Goal: Task Accomplishment & Management: Complete application form

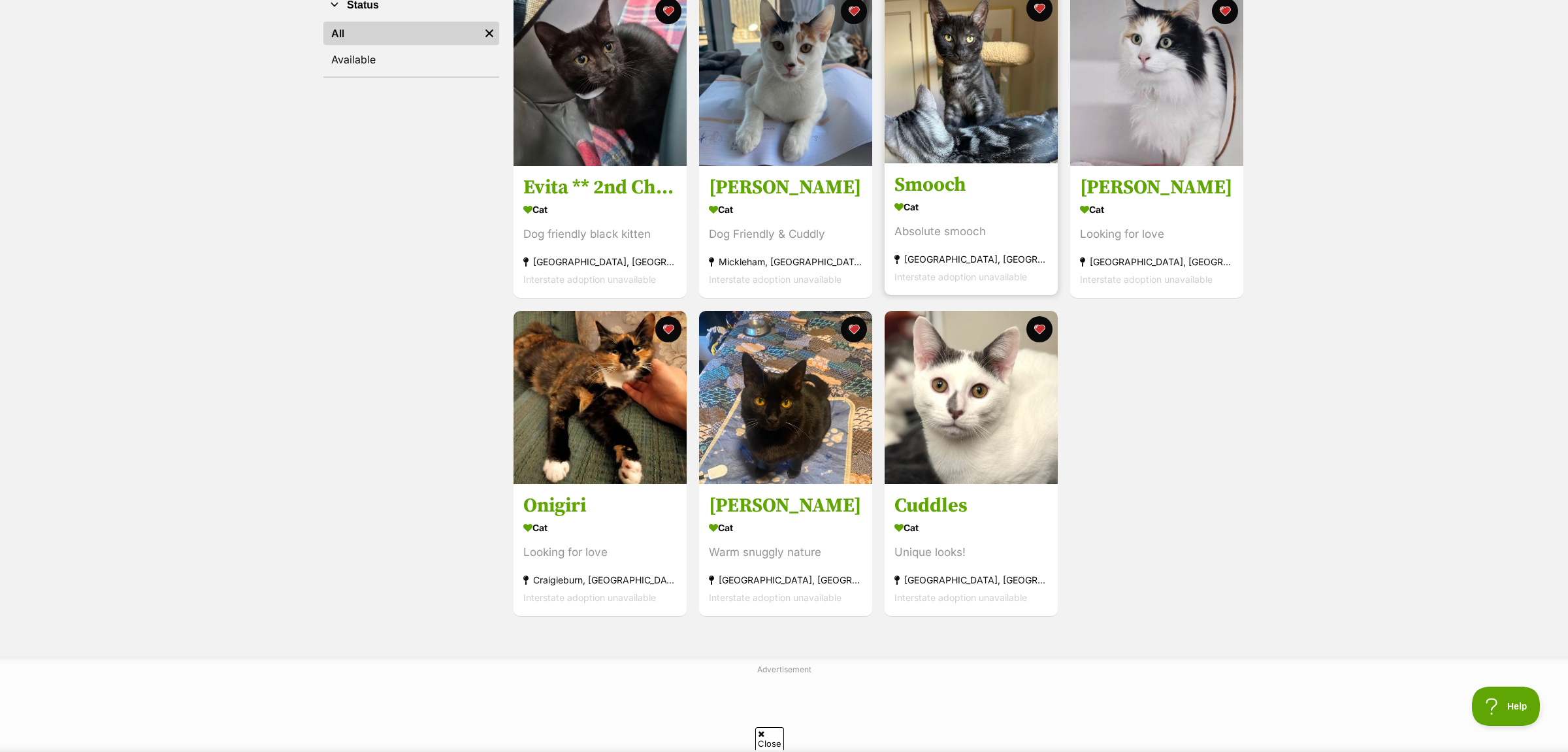
click at [1014, 176] on h3 "Smooch" at bounding box center [971, 186] width 153 height 25
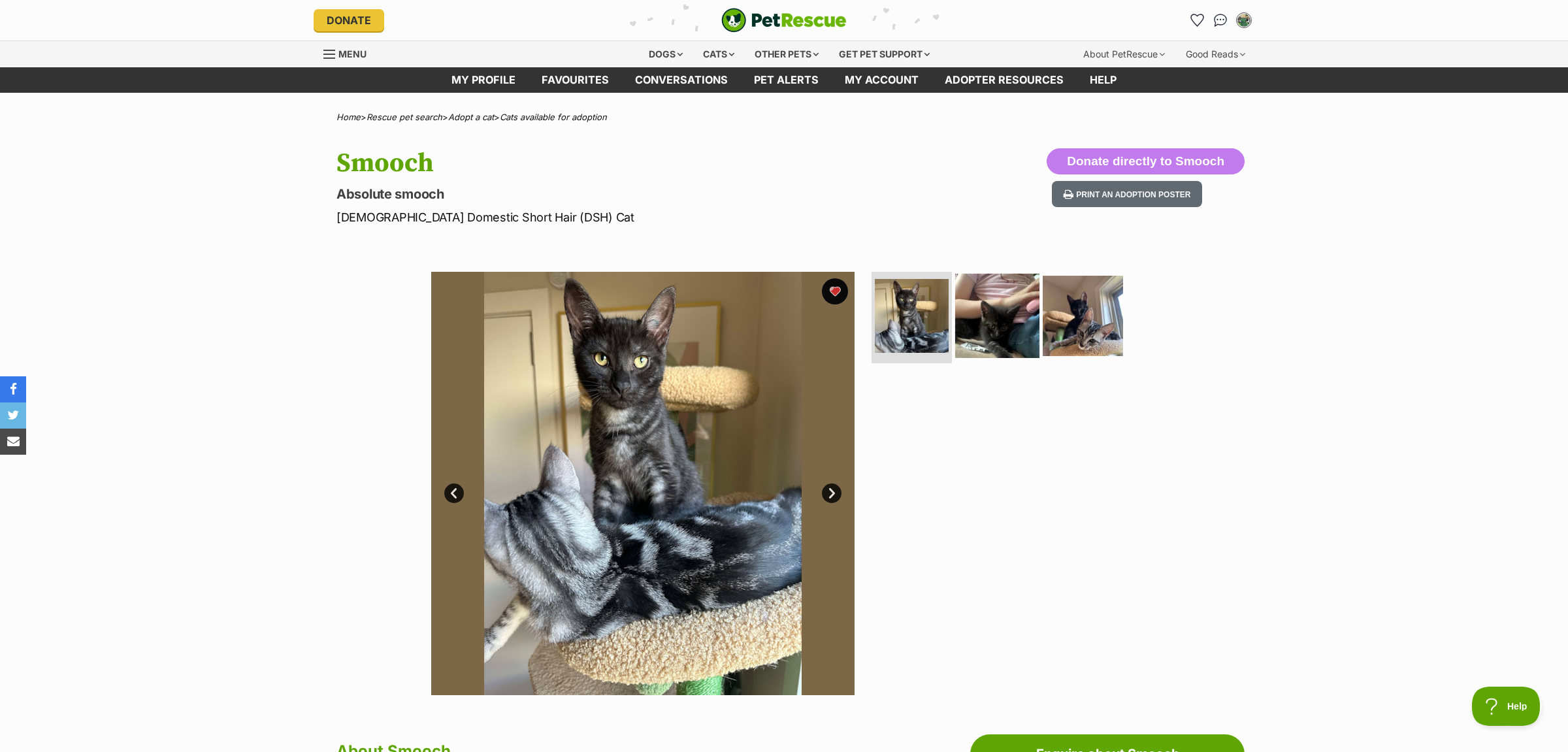
click at [1015, 321] on img at bounding box center [997, 315] width 84 height 84
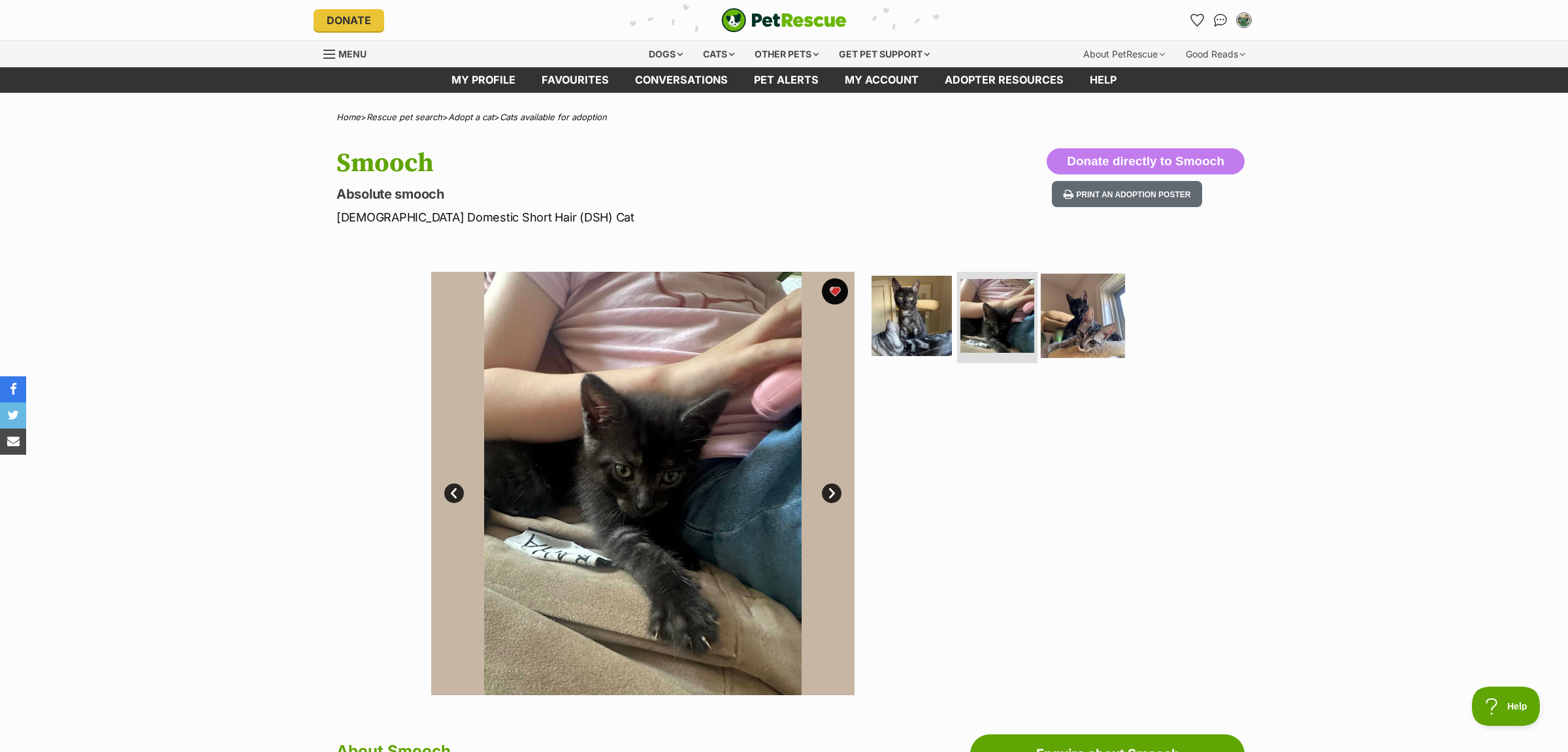
click at [1101, 327] on img at bounding box center [1083, 315] width 84 height 84
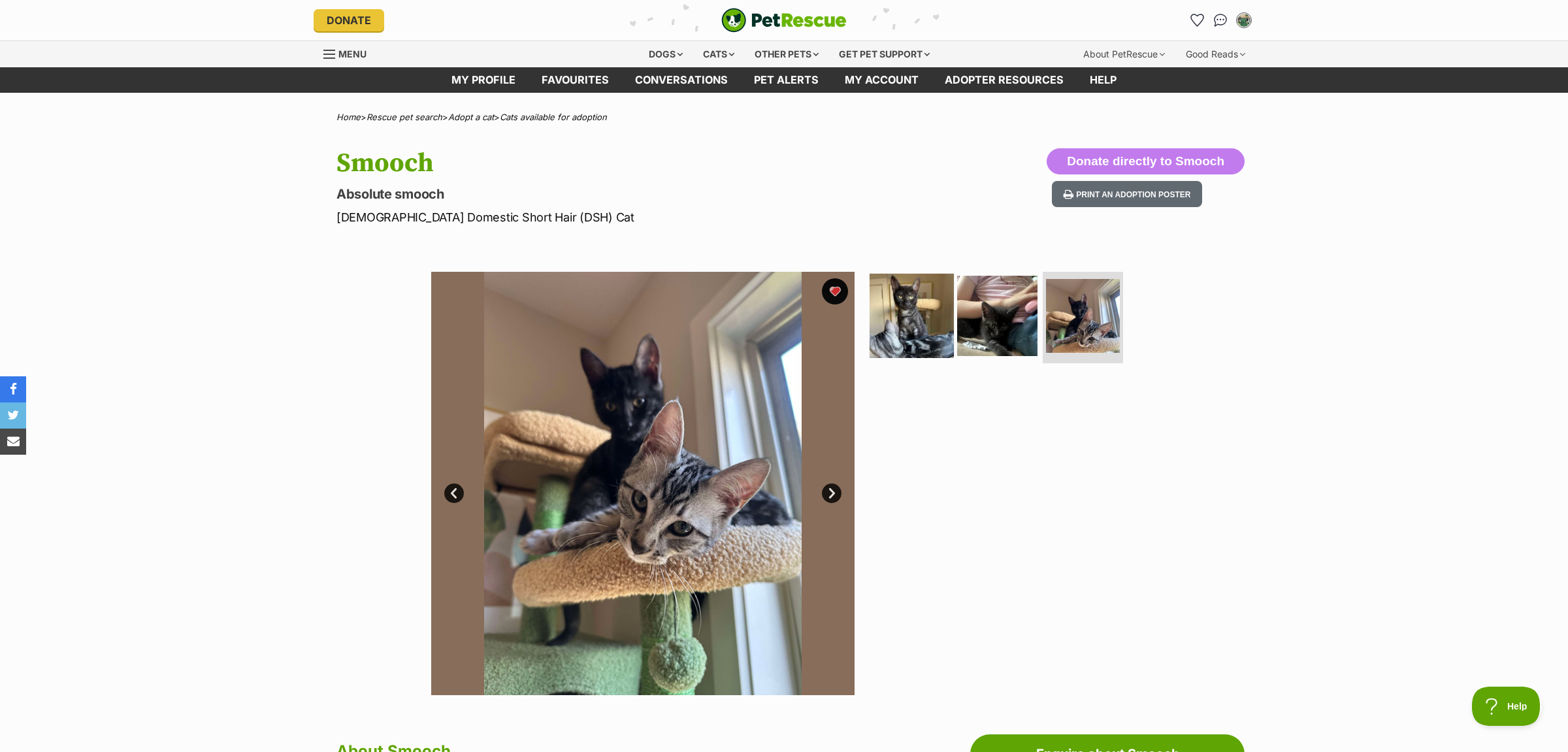
click at [914, 319] on img at bounding box center [911, 315] width 84 height 84
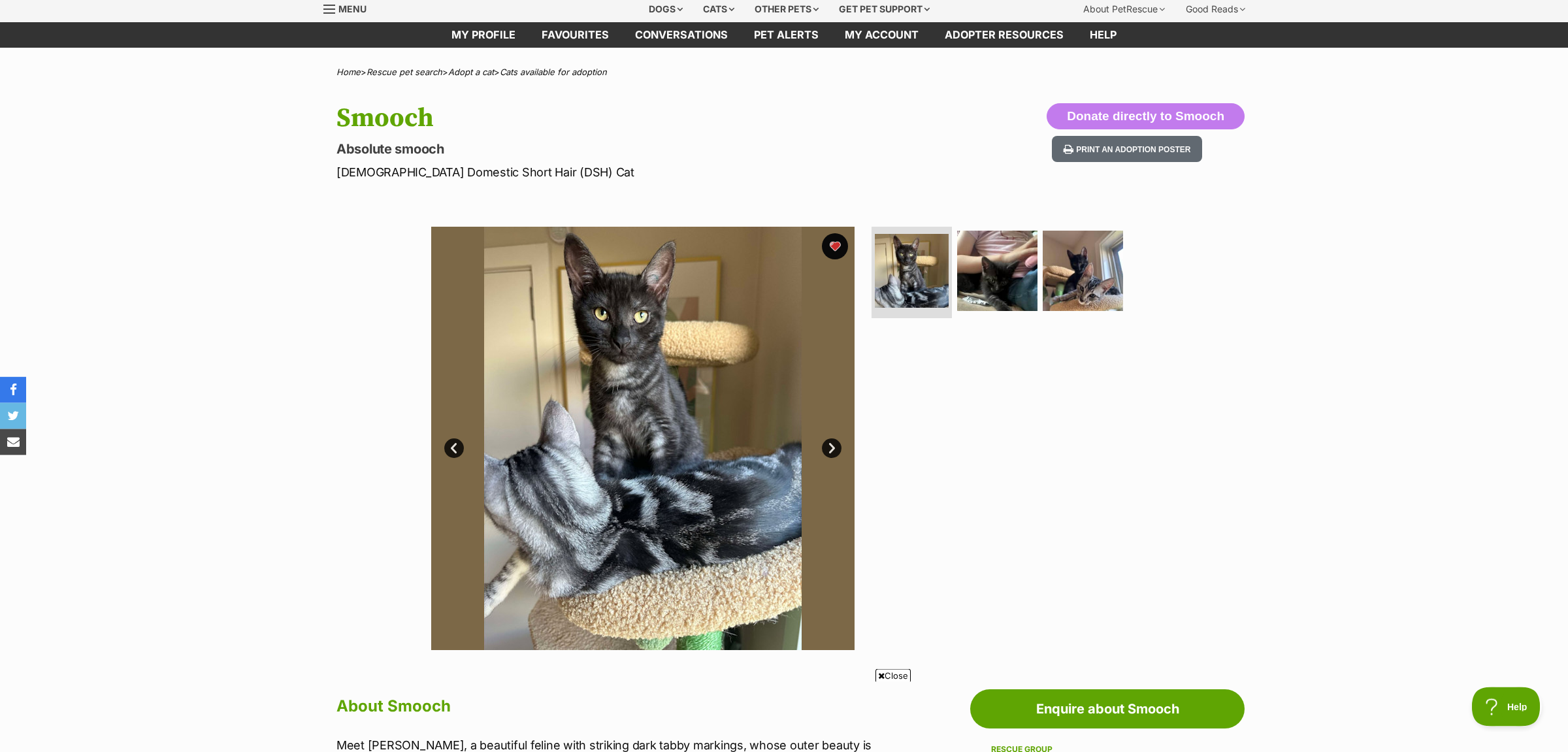
scroll to position [69, 0]
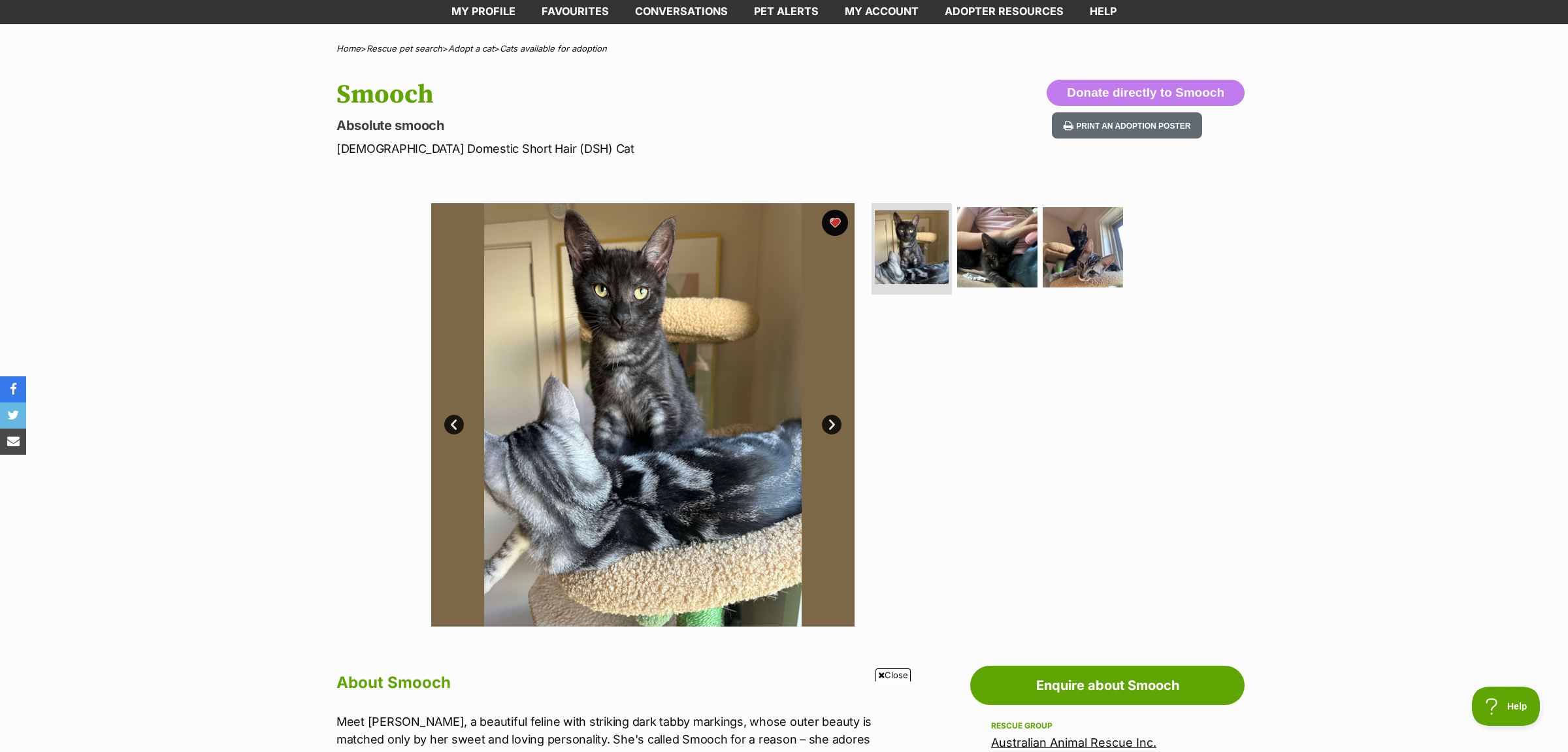
click at [964, 529] on div at bounding box center [1003, 415] width 268 height 423
drag, startPoint x: 1198, startPoint y: 322, endPoint x: 797, endPoint y: 281, distance: 403.1
click at [1178, 309] on div "Available 1 of 3 images 1 of 3 images 1 of 3 images Next Prev 1 2 3" at bounding box center [784, 405] width 1568 height 443
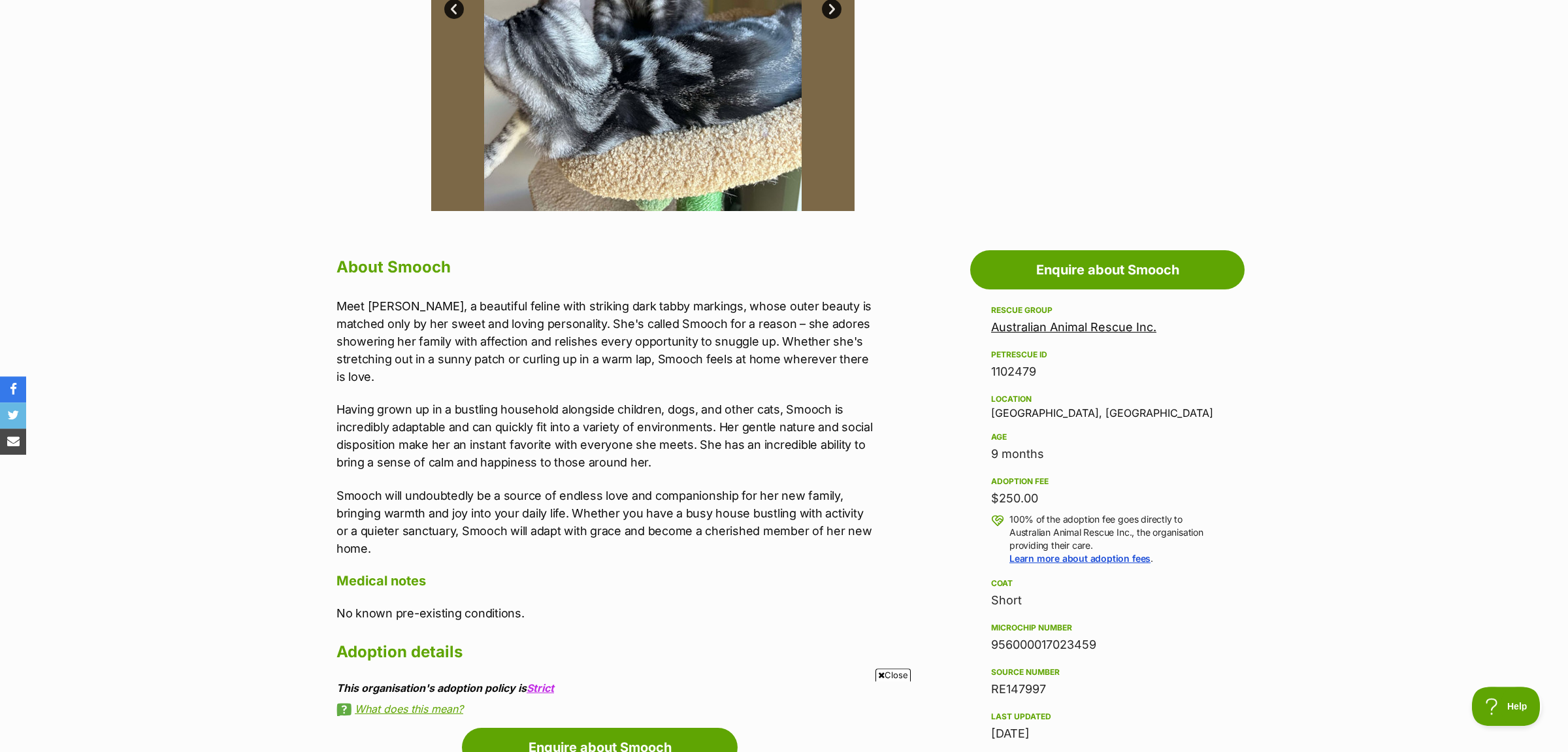
scroll to position [412, 0]
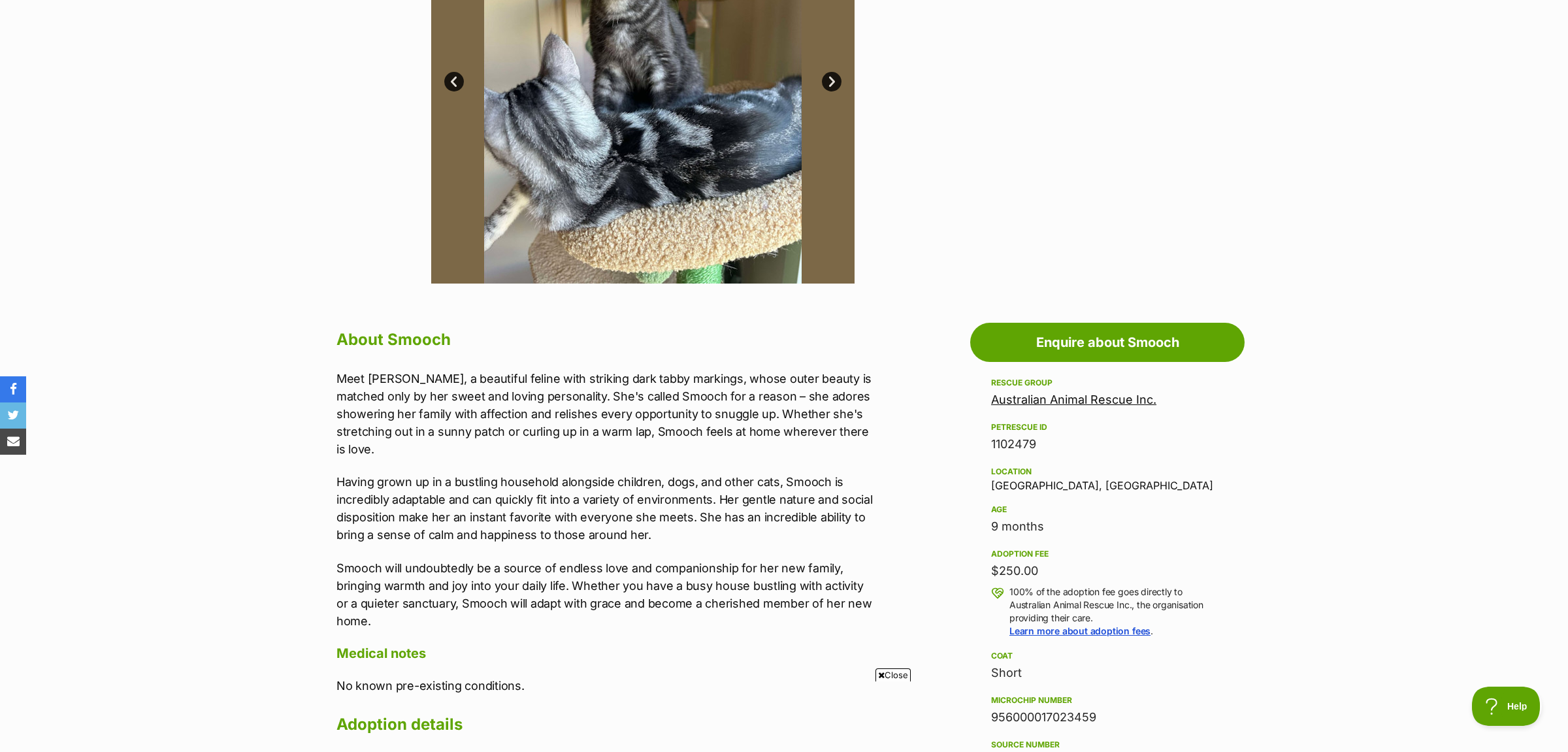
click at [669, 512] on p "Having grown up in a bustling household alongside children, dogs, and other cat…" at bounding box center [606, 508] width 540 height 70
click at [665, 559] on p "Smooch will undoubtedly be a source of endless love and companionship for her n…" at bounding box center [606, 594] width 540 height 70
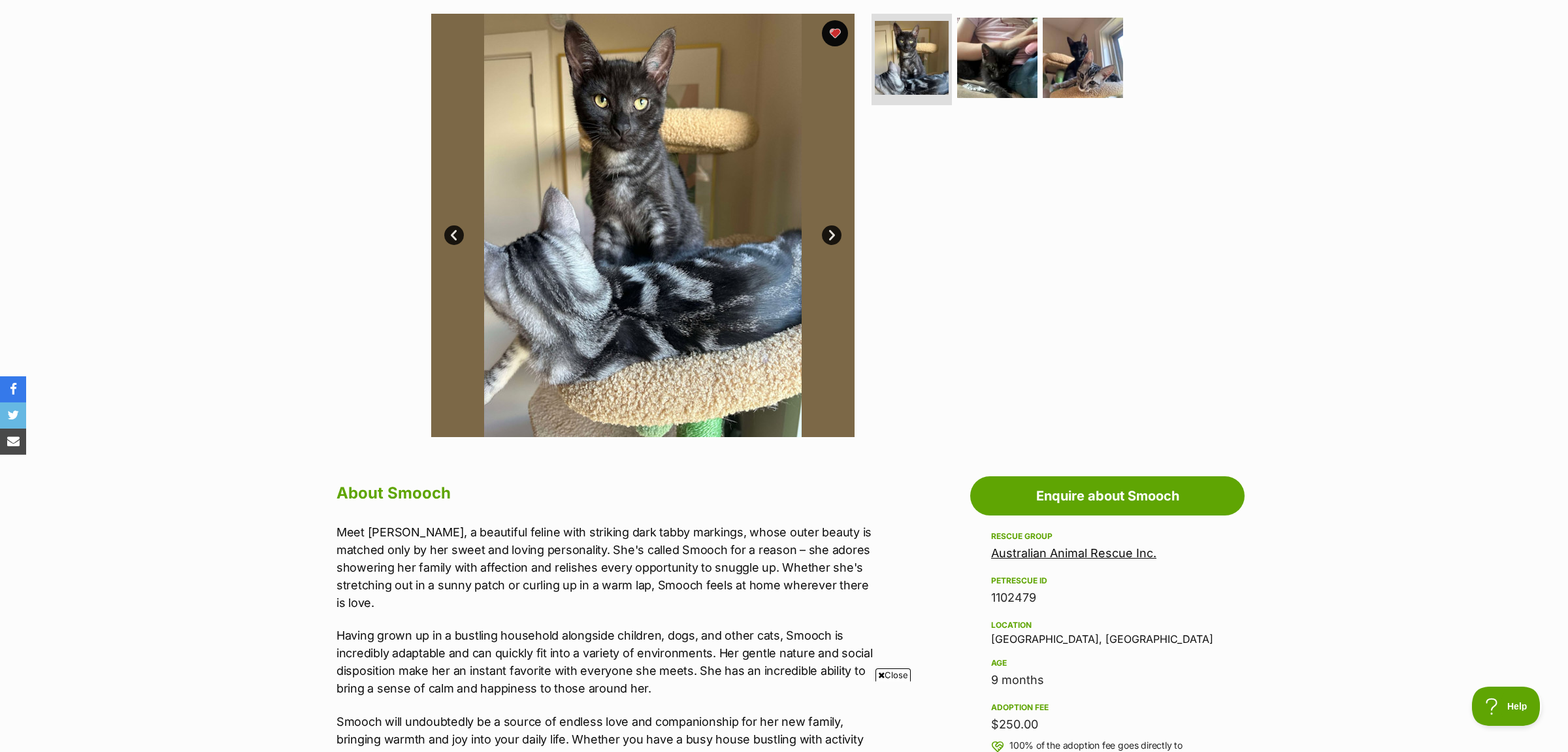
scroll to position [206, 0]
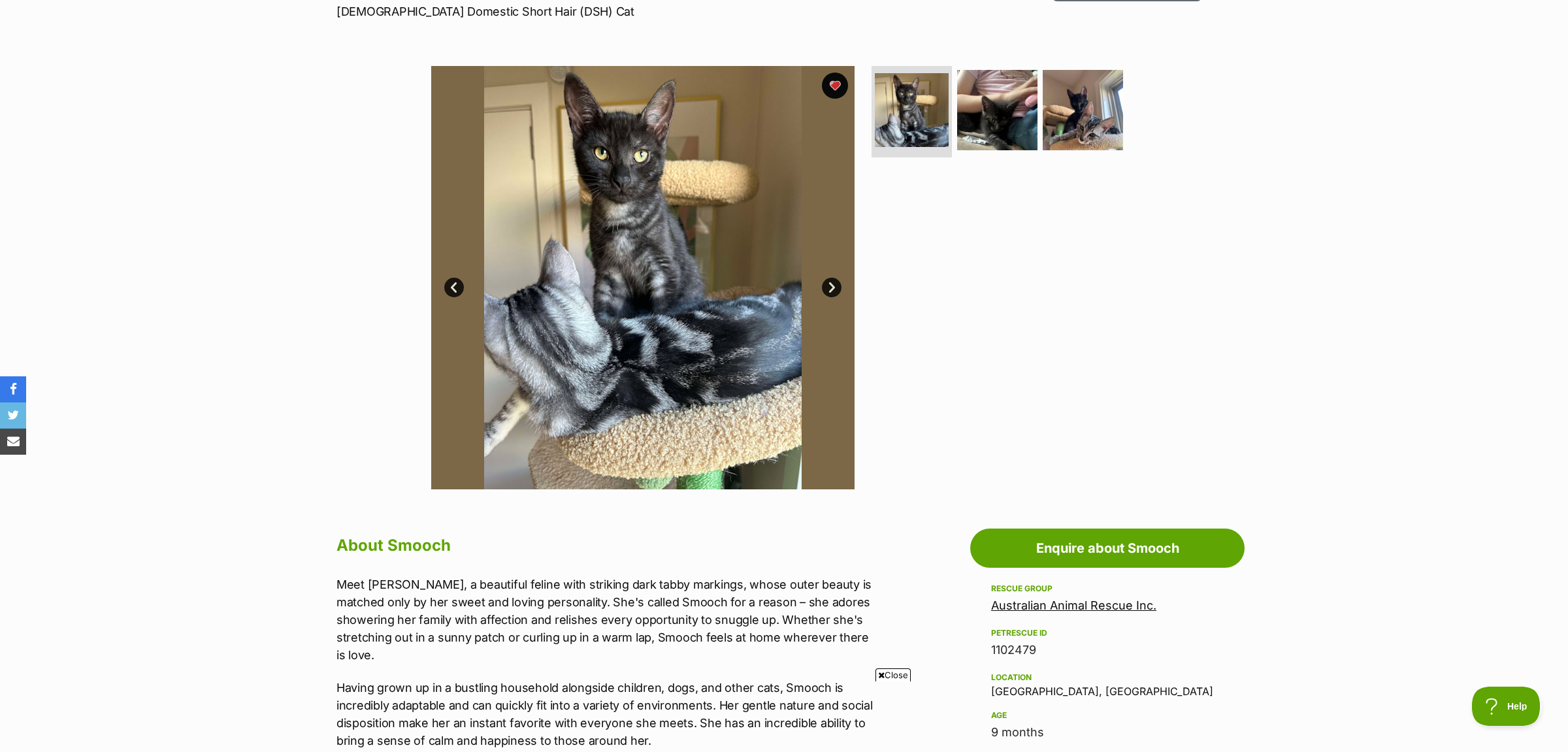
click at [632, 182] on img at bounding box center [643, 278] width 423 height 423
click at [1061, 108] on img at bounding box center [1083, 110] width 84 height 84
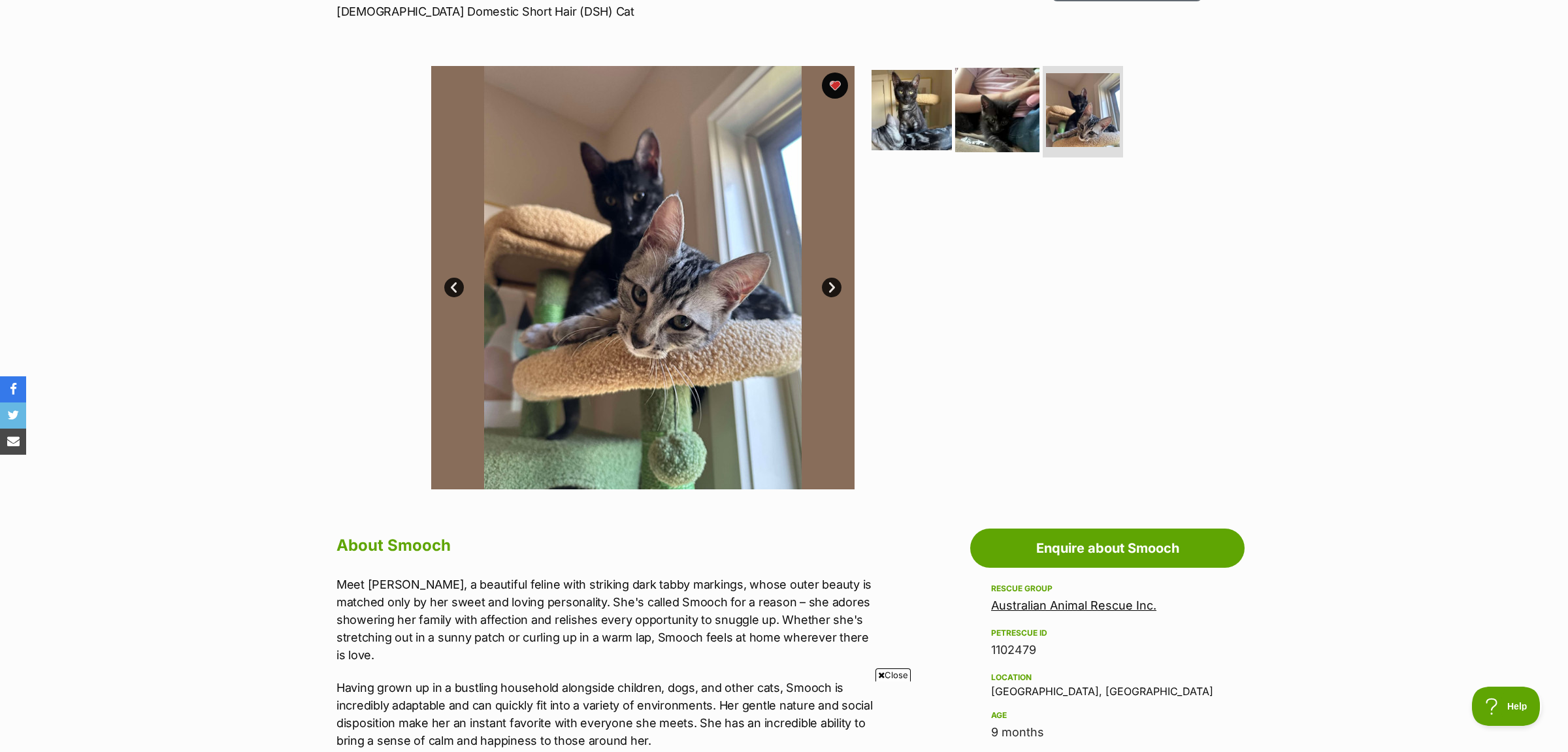
click at [1009, 111] on img at bounding box center [997, 110] width 84 height 84
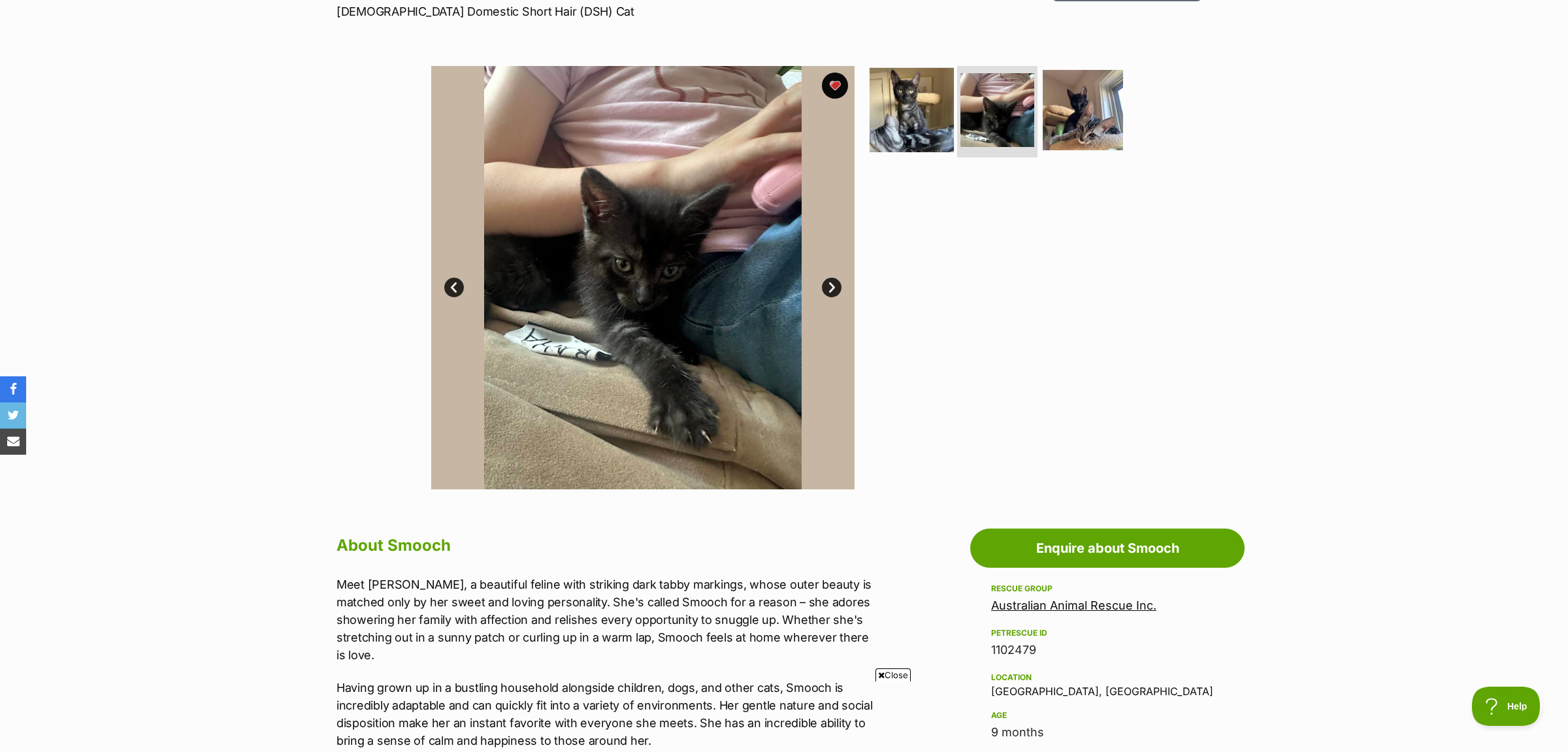
click at [933, 104] on img at bounding box center [911, 110] width 84 height 84
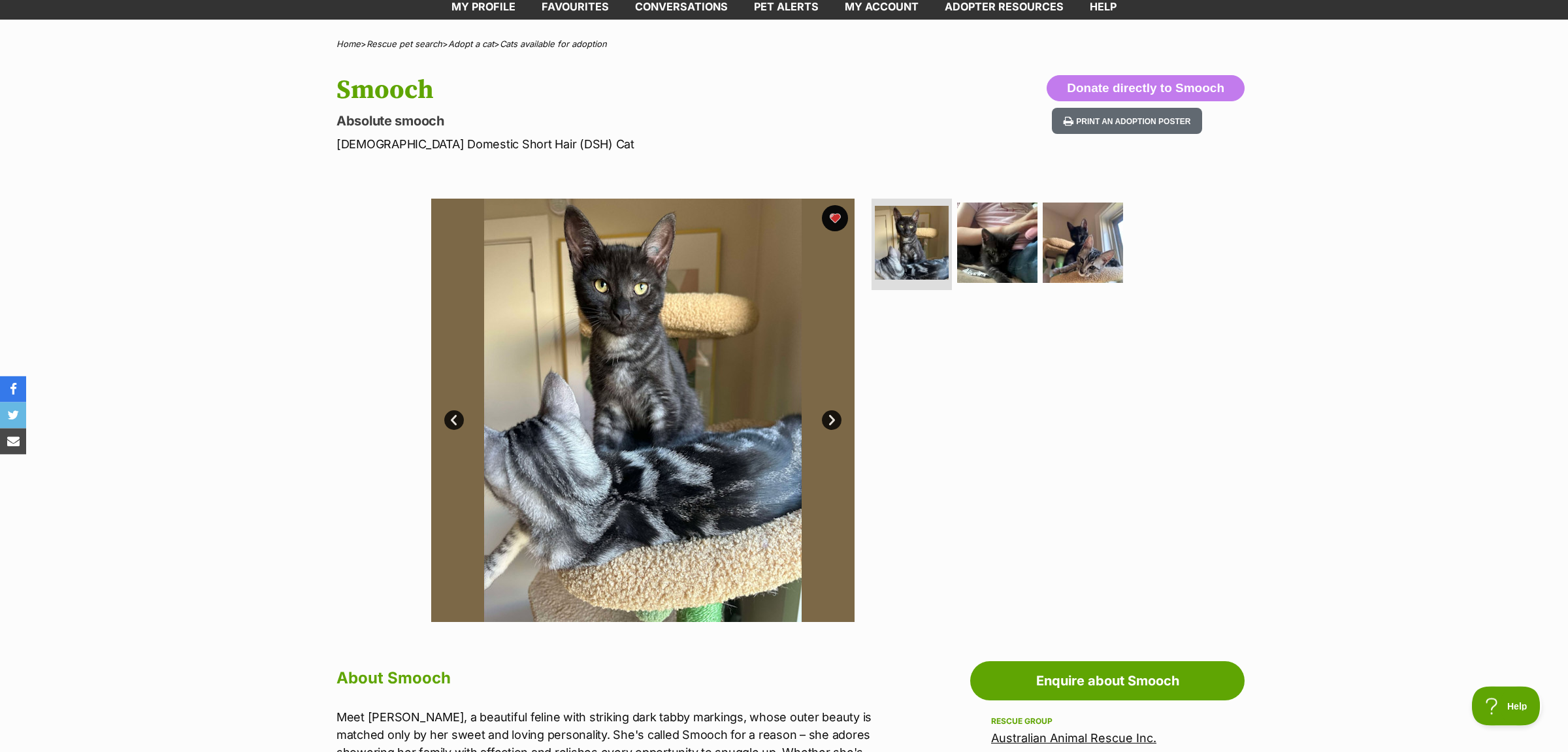
scroll to position [137, 0]
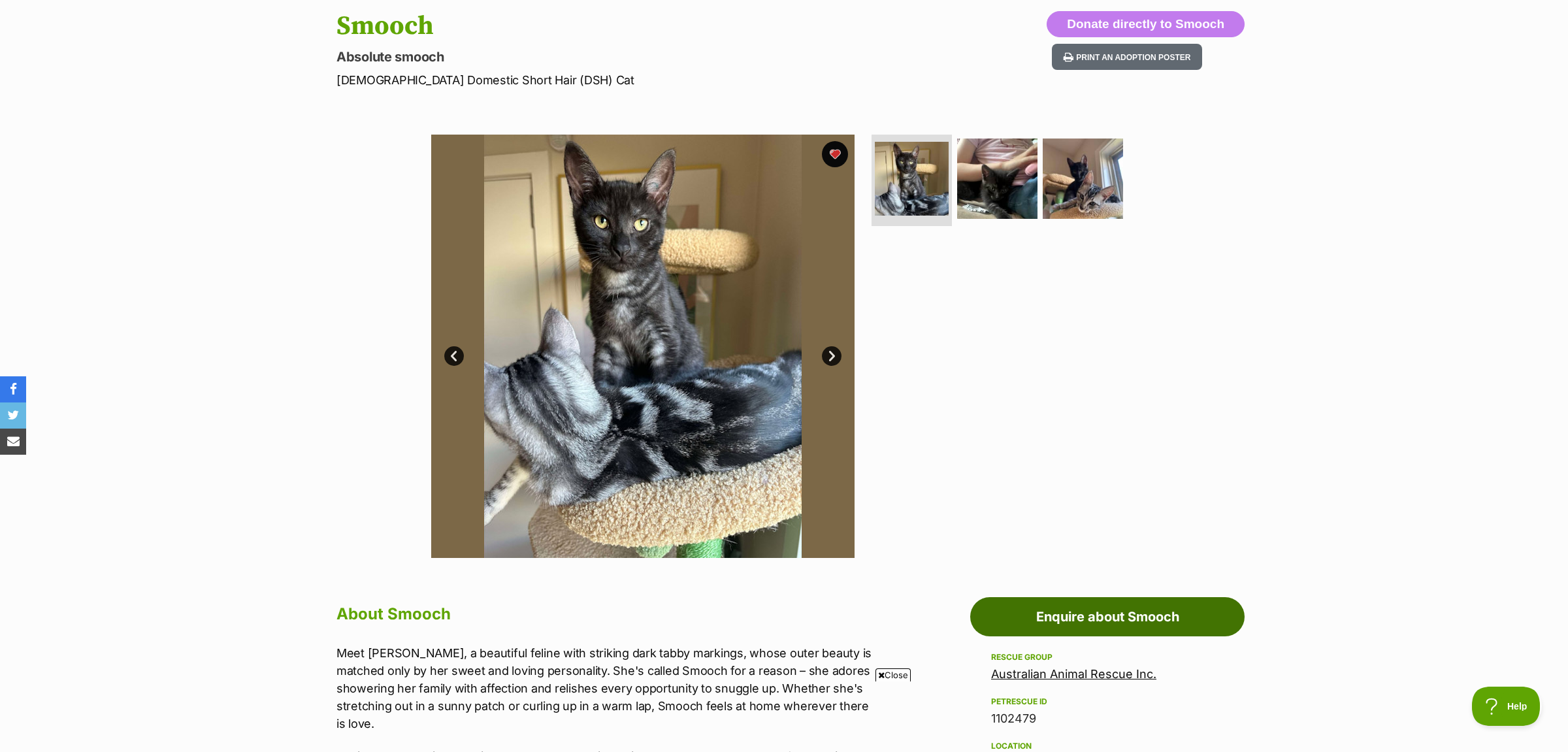
click at [1188, 625] on link "Enquire about Smooch" at bounding box center [1107, 616] width 274 height 39
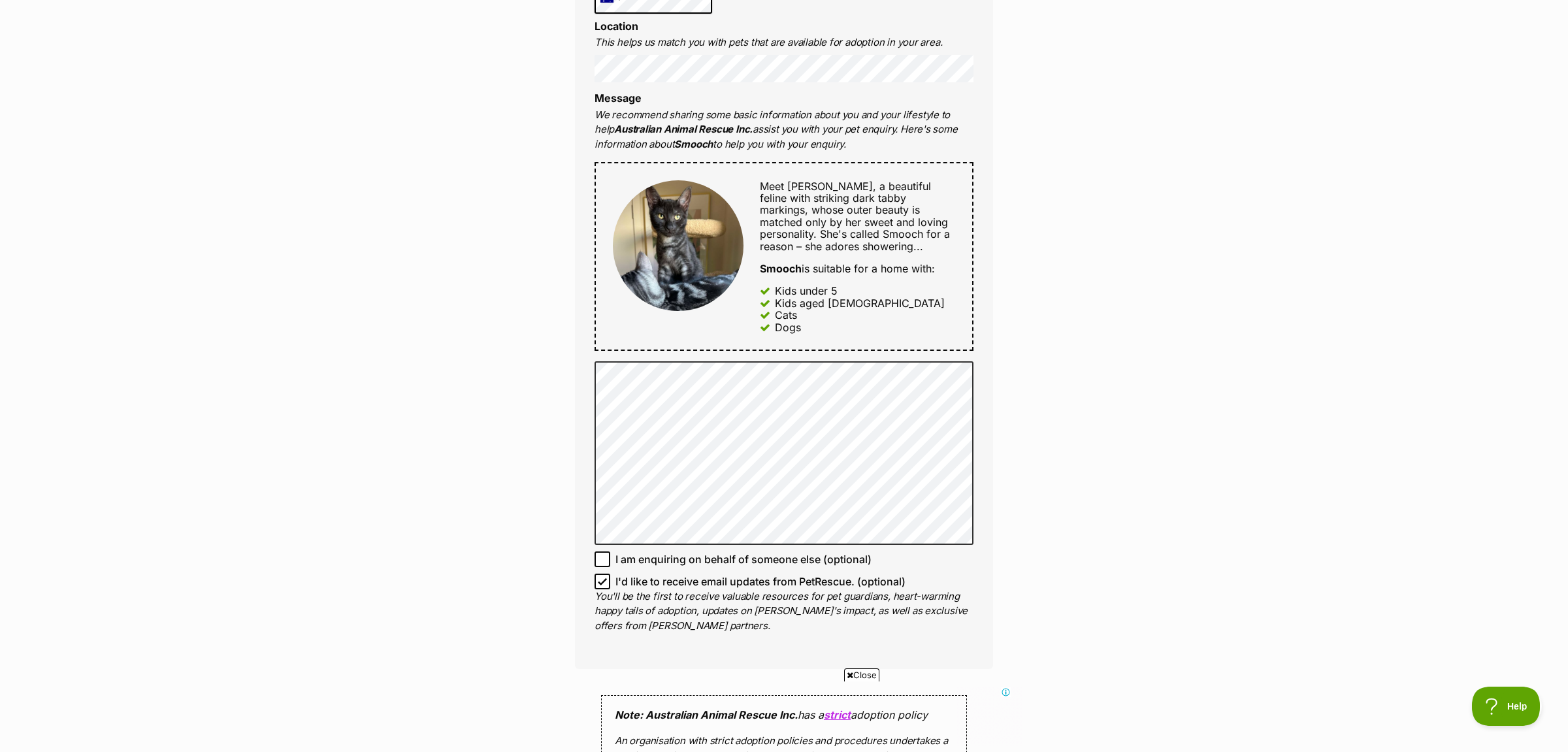
click at [1083, 462] on div "Enquire about Smooch Want to increase your chances of a successful enquiry? Upd…" at bounding box center [784, 437] width 1568 height 1732
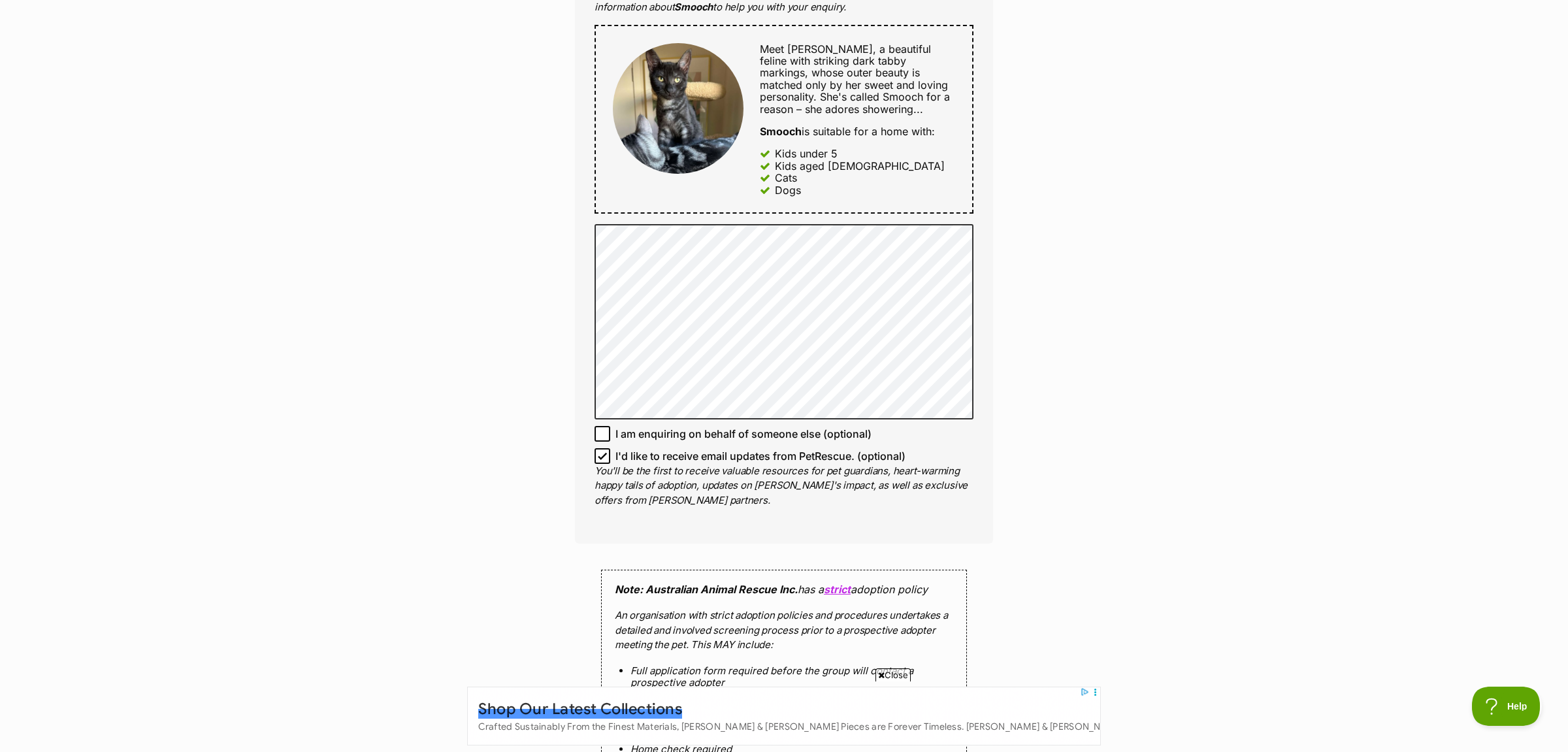
click at [1263, 492] on div "Enquire about Smooch Want to increase your chances of a successful enquiry? Upd…" at bounding box center [784, 305] width 1568 height 1744
click at [1104, 334] on div "Enquire about Smooch Want to increase your chances of a successful enquiry? Upd…" at bounding box center [784, 305] width 1568 height 1744
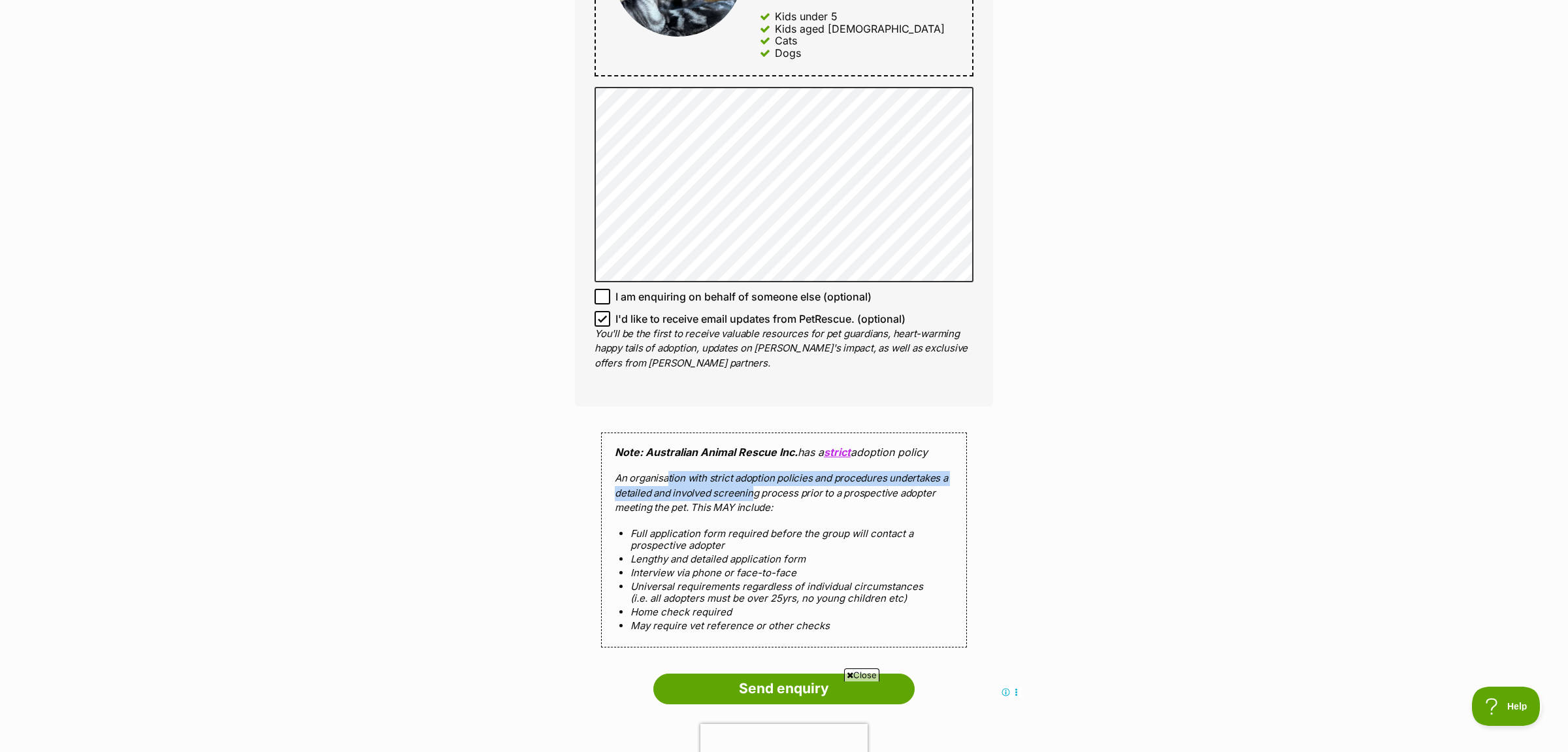
drag, startPoint x: 671, startPoint y: 476, endPoint x: 751, endPoint y: 487, distance: 80.8
click at [751, 487] on p "An organisation with strict adoption policies and procedures undertakes a detai…" at bounding box center [784, 493] width 338 height 45
click at [902, 496] on p "An organisation with strict adoption policies and procedures undertakes a detai…" at bounding box center [784, 493] width 338 height 45
click at [790, 528] on li "Full application form required before the group will contact a prospective adop…" at bounding box center [783, 539] width 307 height 23
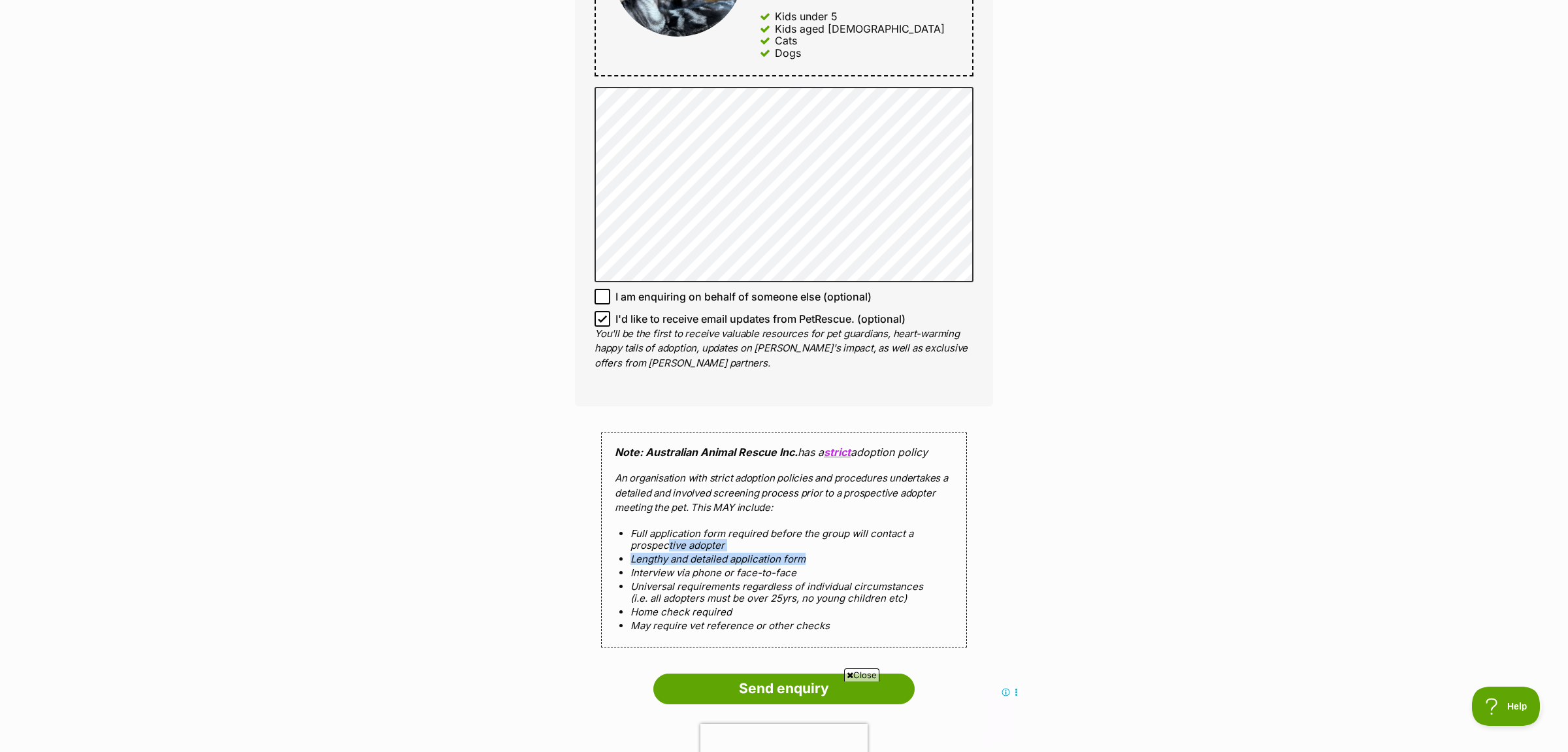
drag, startPoint x: 670, startPoint y: 544, endPoint x: 817, endPoint y: 555, distance: 147.4
click at [817, 555] on ol "Full application form required before the group will contact a prospective adop…" at bounding box center [784, 579] width 338 height 103
click at [817, 555] on li "Lengthy and detailed application form" at bounding box center [783, 559] width 307 height 11
drag, startPoint x: 657, startPoint y: 597, endPoint x: 842, endPoint y: 604, distance: 185.1
click at [842, 605] on ol "Full application form required before the group will contact a prospective adop…" at bounding box center [784, 579] width 338 height 103
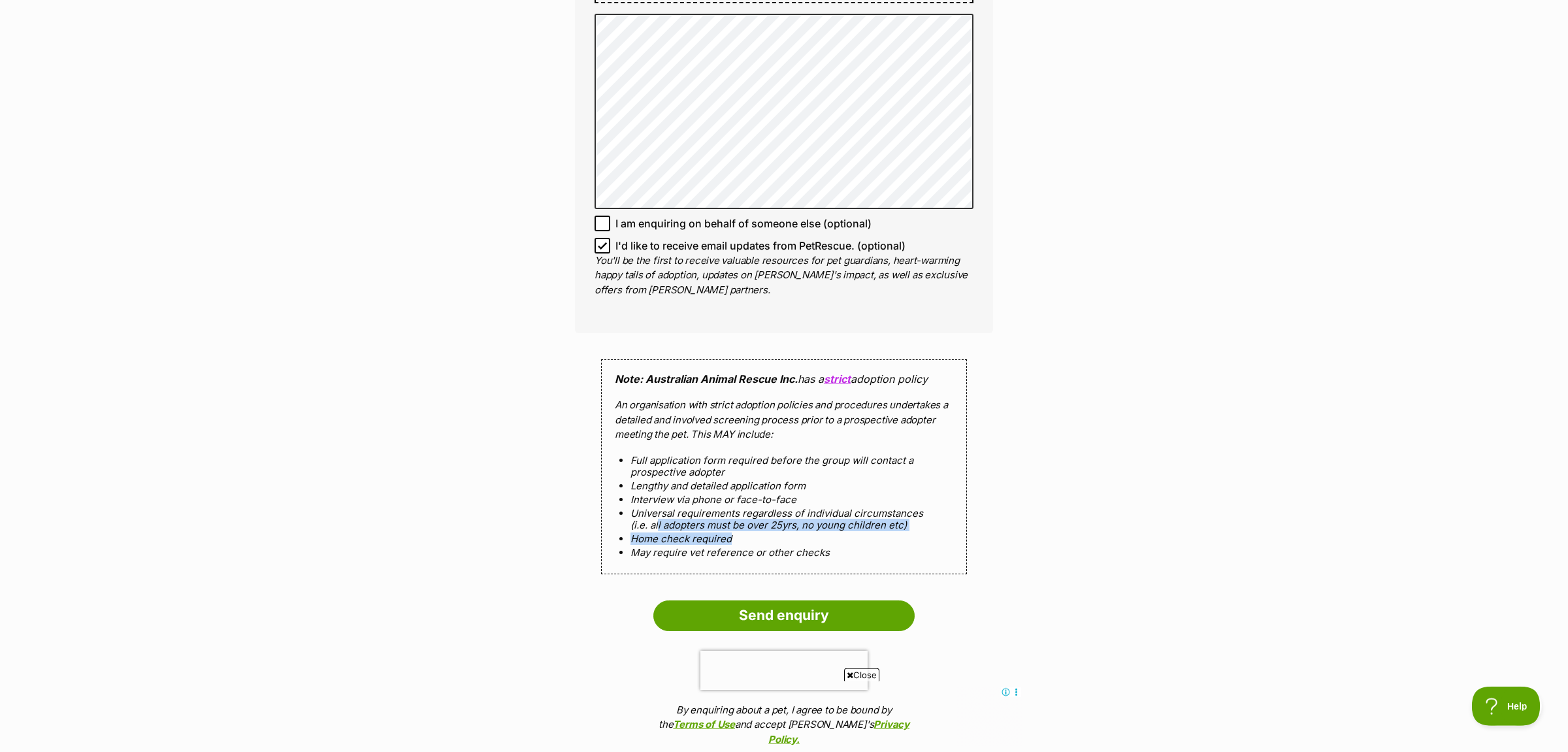
scroll to position [960, 0]
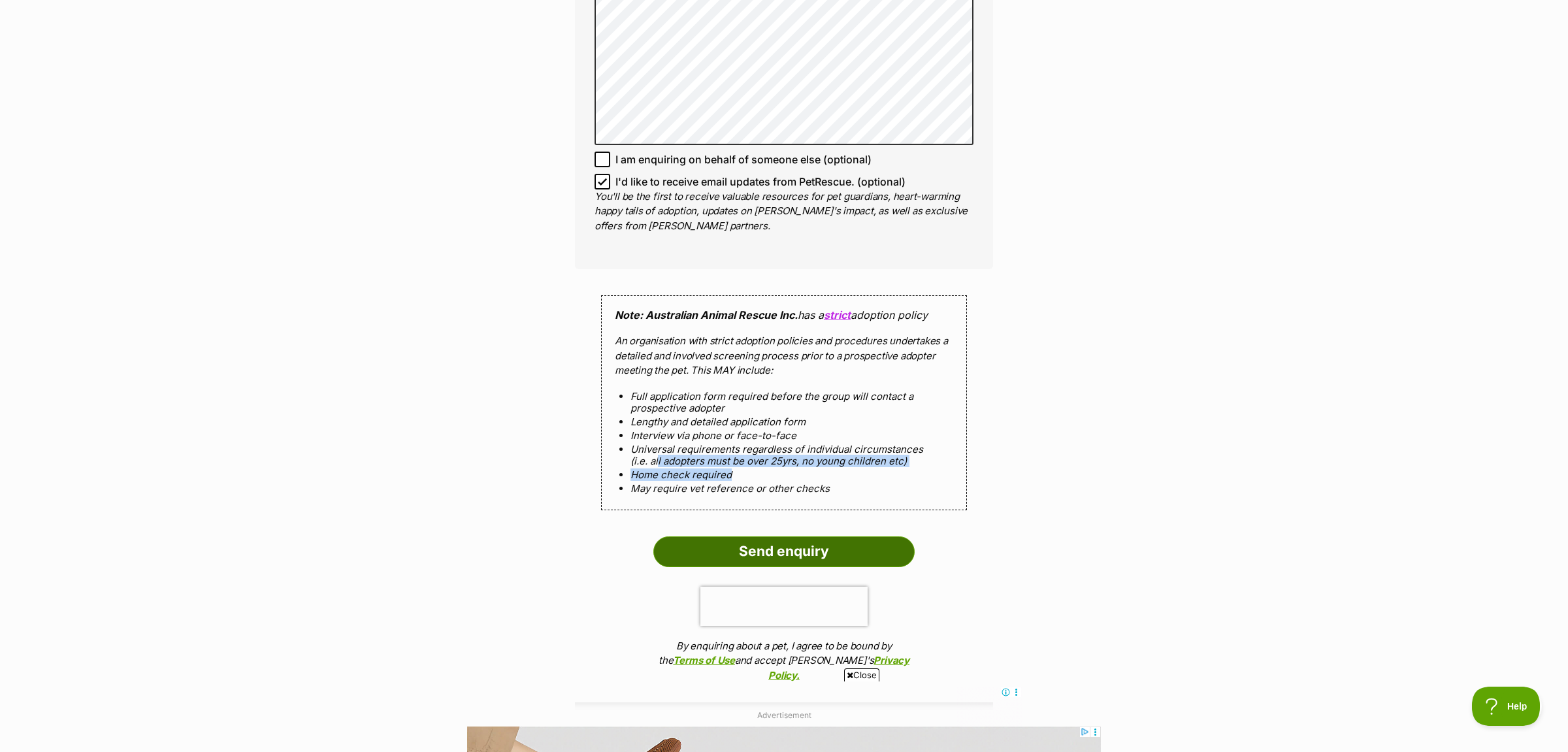
click at [769, 551] on input "Send enquiry" at bounding box center [783, 551] width 261 height 30
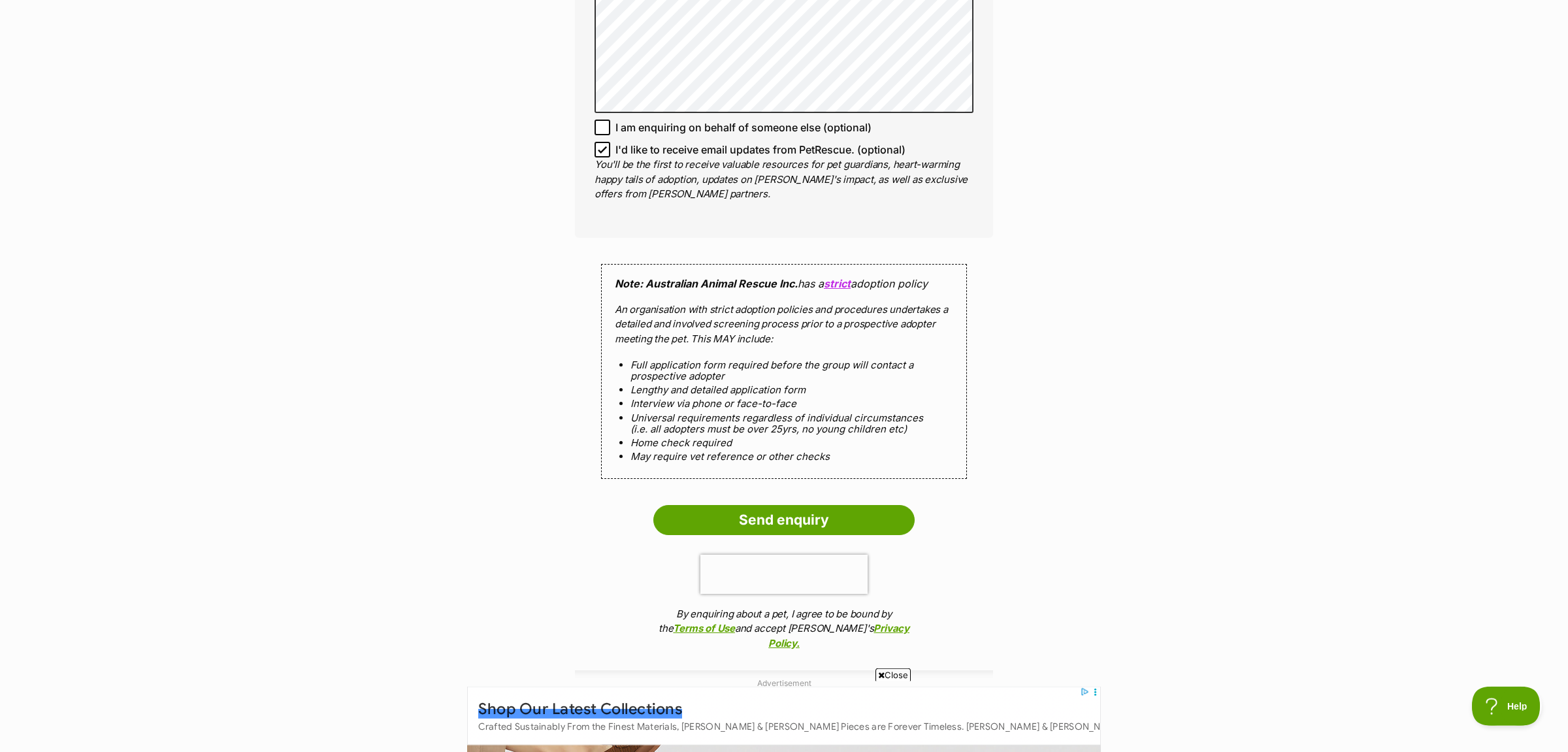
scroll to position [960, 0]
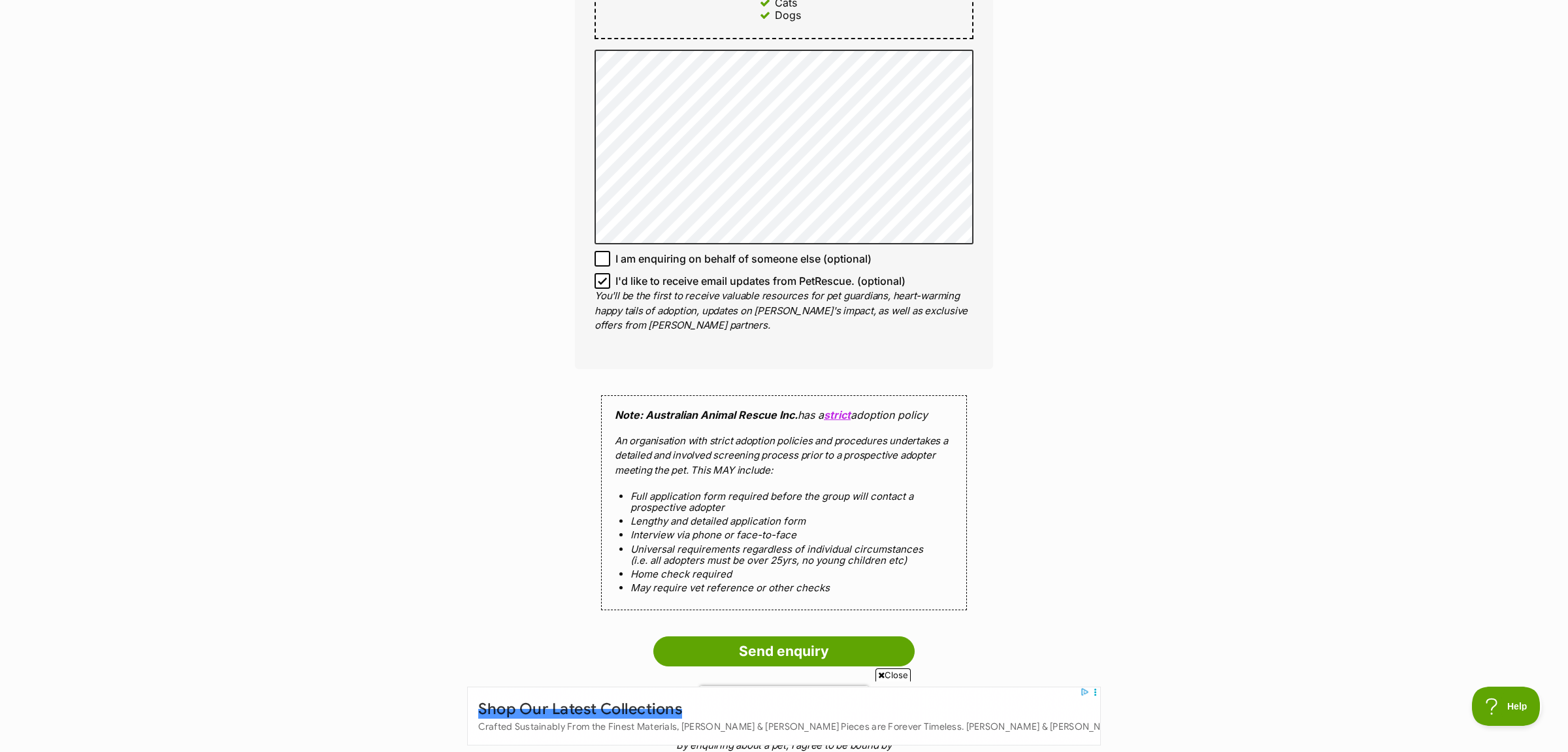
drag, startPoint x: 797, startPoint y: 386, endPoint x: 1000, endPoint y: 366, distance: 204.0
click at [1000, 366] on div "Enquire about Smooch Want to increase your chances of a successful enquiry? Upd…" at bounding box center [783, 81] width 457 height 1844
click at [603, 277] on icon at bounding box center [602, 281] width 9 height 9
click at [603, 277] on input "I'd like to receive email updates from PetRescue. (optional)" at bounding box center [602, 281] width 16 height 16
checkbox input "false"
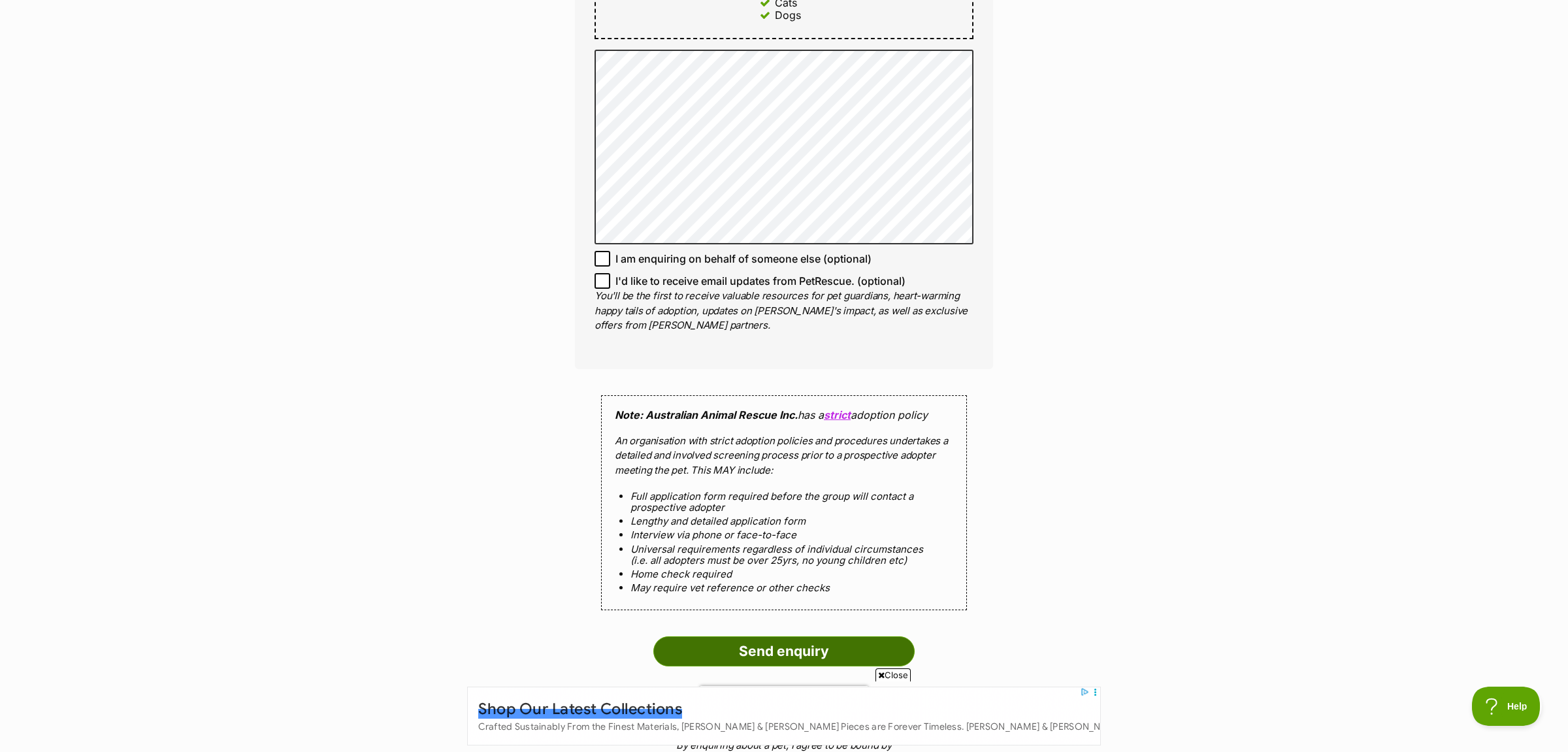
click at [754, 652] on input "Send enquiry" at bounding box center [783, 651] width 261 height 30
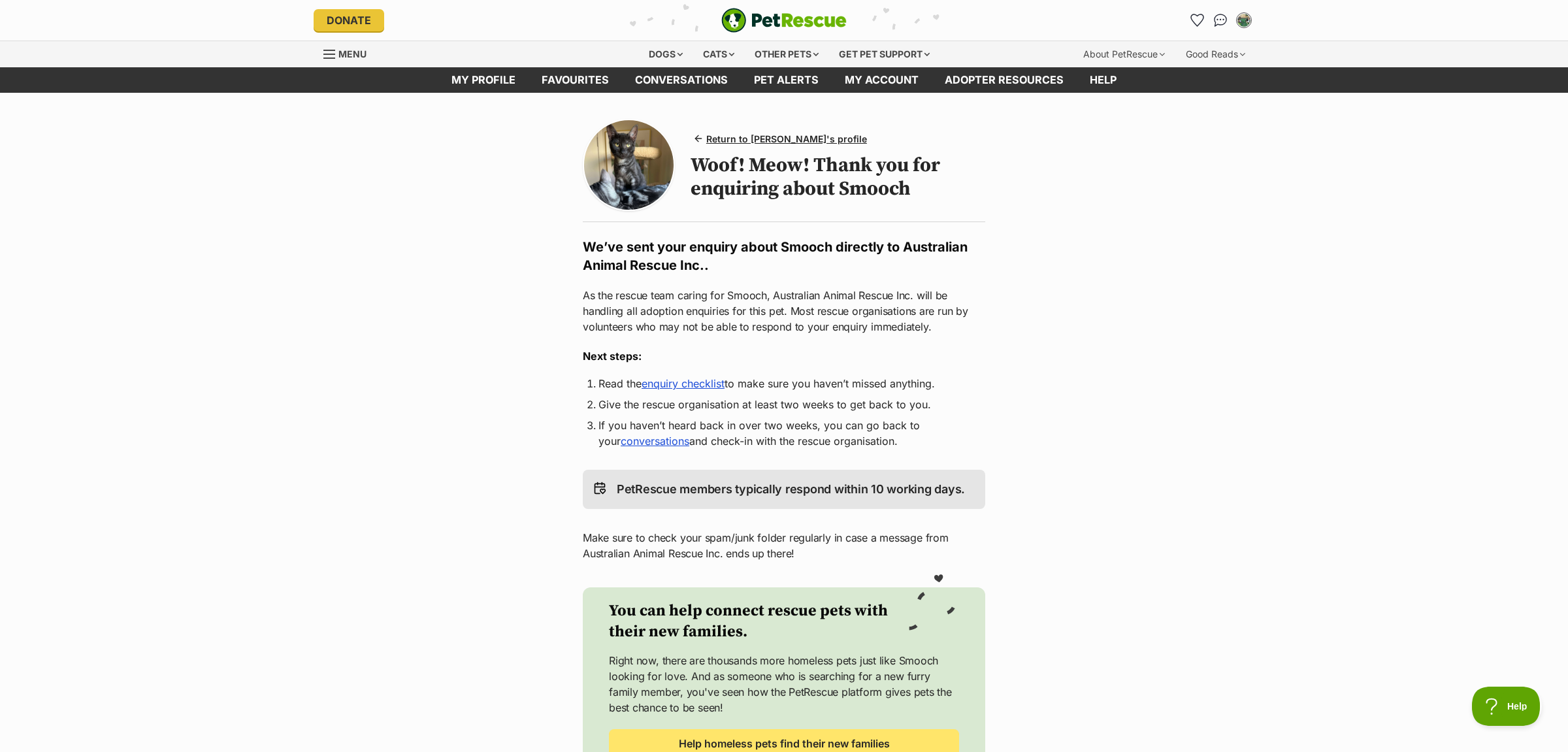
click at [1061, 392] on main "Return to [PERSON_NAME]'s profile Woof! Meow! Thank you for enquiring about Smo…" at bounding box center [784, 463] width 1568 height 741
click at [671, 385] on link "enquiry checklist" at bounding box center [682, 383] width 83 height 13
